Goal: Check status: Check status

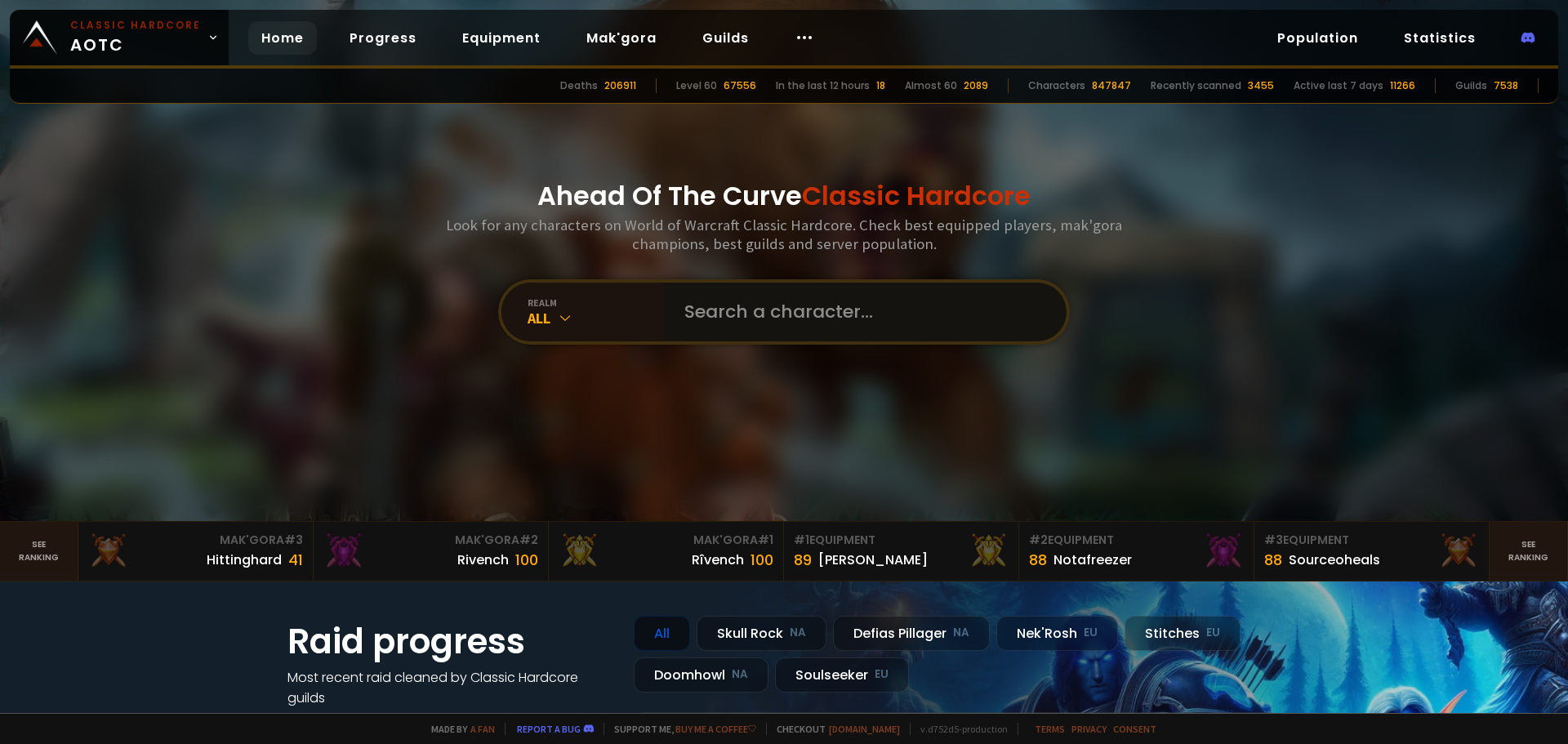
click at [778, 309] on input "text" at bounding box center [861, 311] width 372 height 59
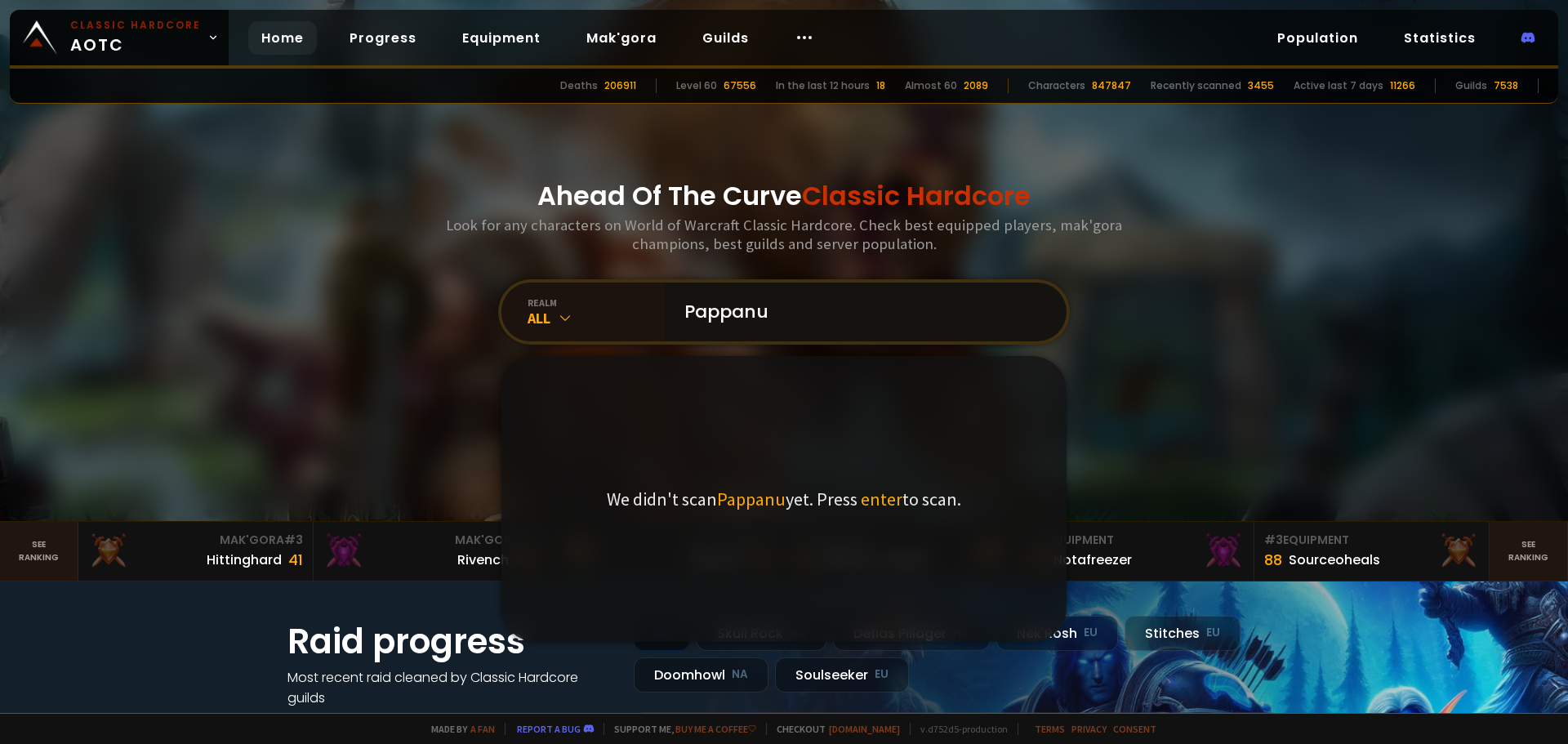
click at [775, 310] on input "Pappanu" at bounding box center [861, 311] width 372 height 59
type input "Pappanurgle"
drag, startPoint x: 806, startPoint y: 307, endPoint x: 655, endPoint y: 318, distance: 151.4
click at [655, 318] on div "realm All Pappanurgle We didn't scan Pappanurgle yet. Press enter to scan." at bounding box center [784, 311] width 571 height 65
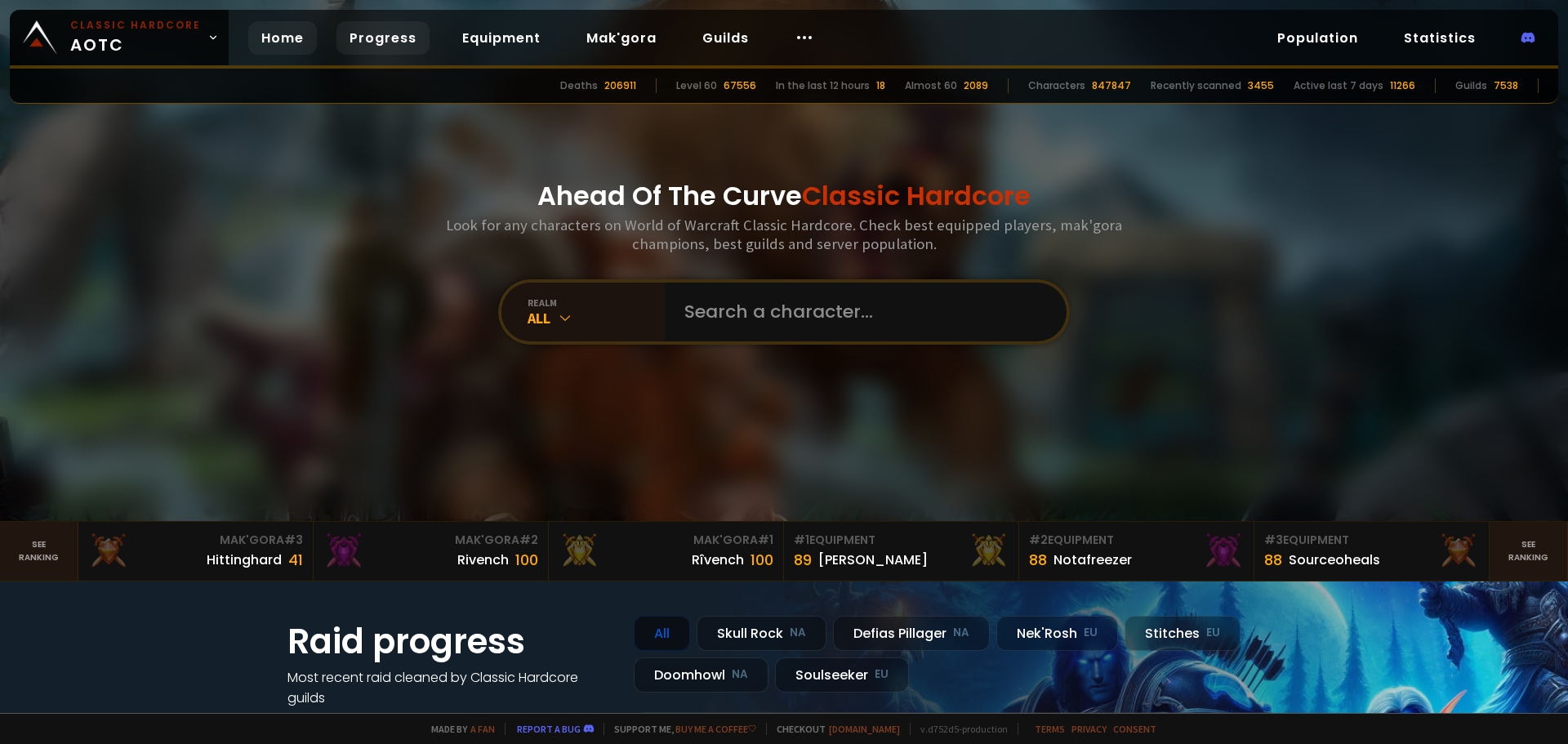
click at [366, 43] on link "Progress" at bounding box center [383, 38] width 93 height 33
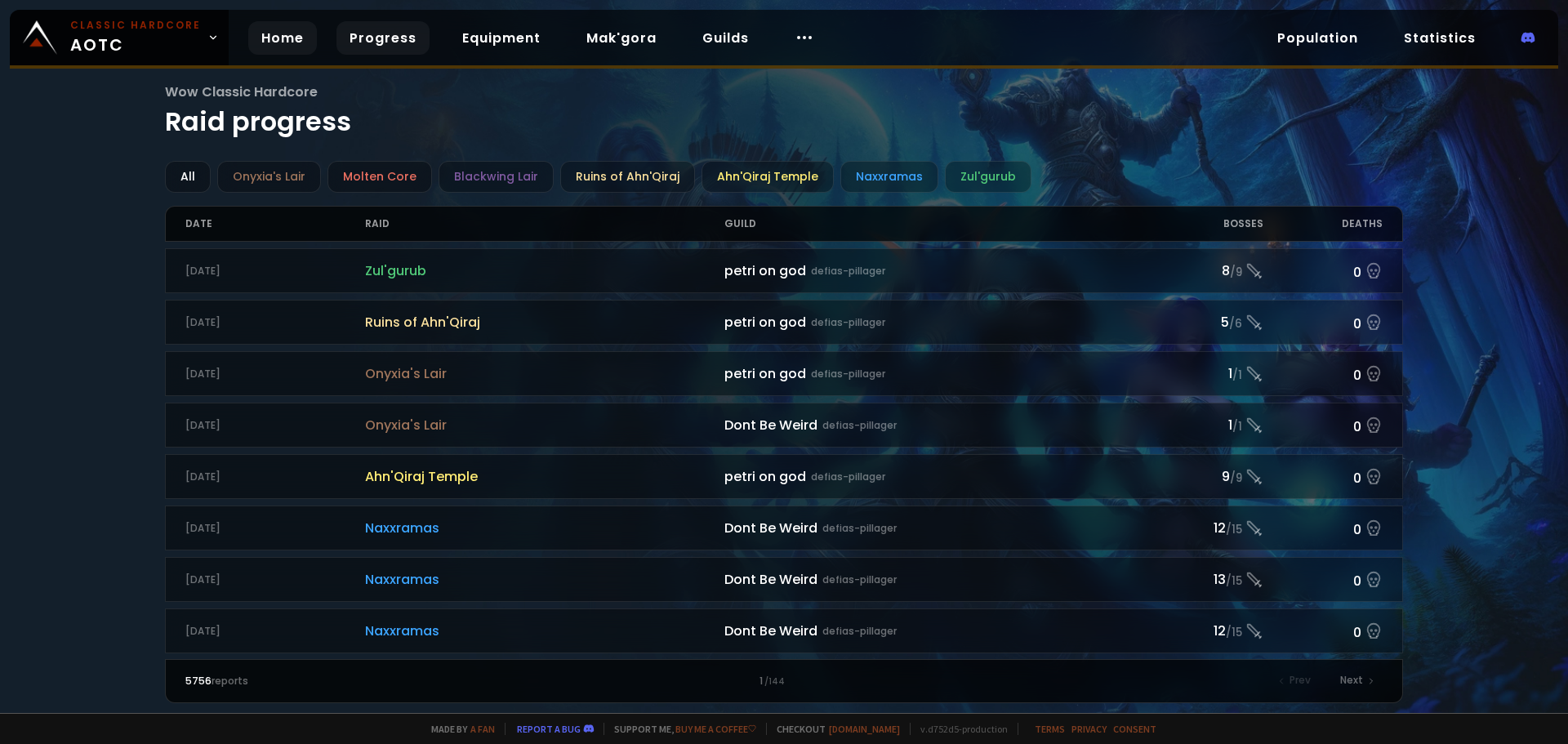
click at [276, 35] on link "Home" at bounding box center [283, 38] width 68 height 33
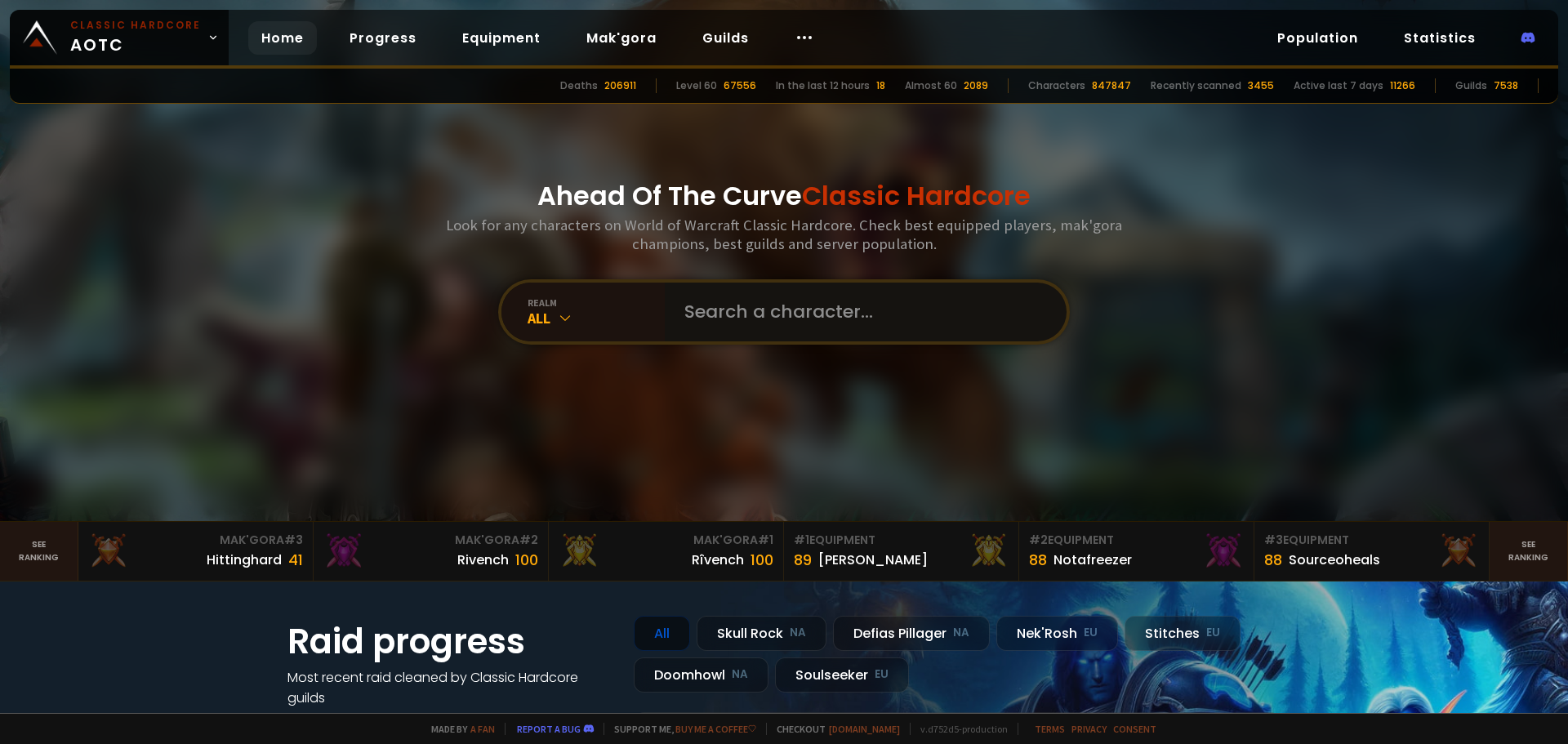
click at [774, 296] on input "text" at bounding box center [861, 311] width 372 height 59
paste input "Pappanurgle"
type input "Pappanurgle"
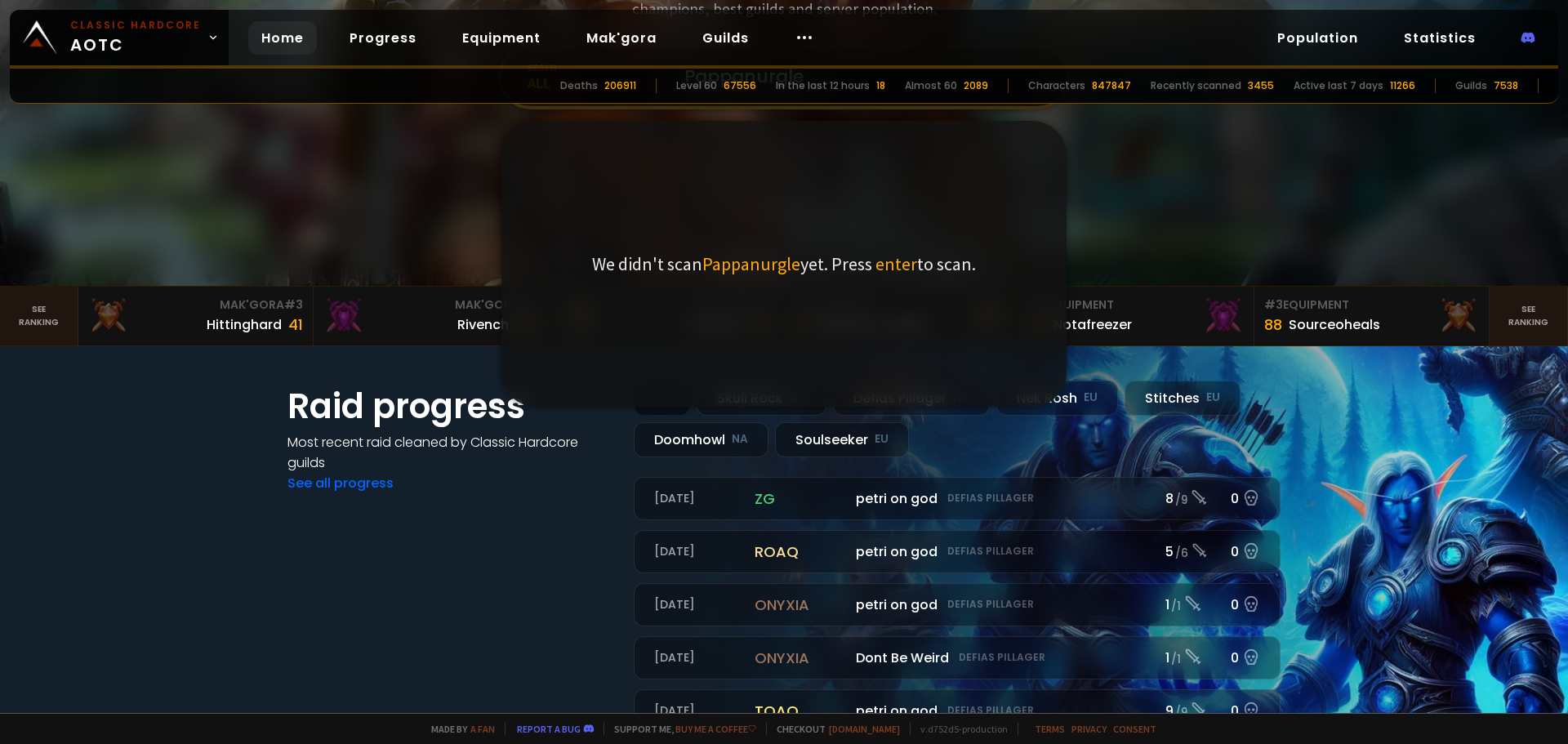
scroll to position [245, 0]
